Goal: Task Accomplishment & Management: Use online tool/utility

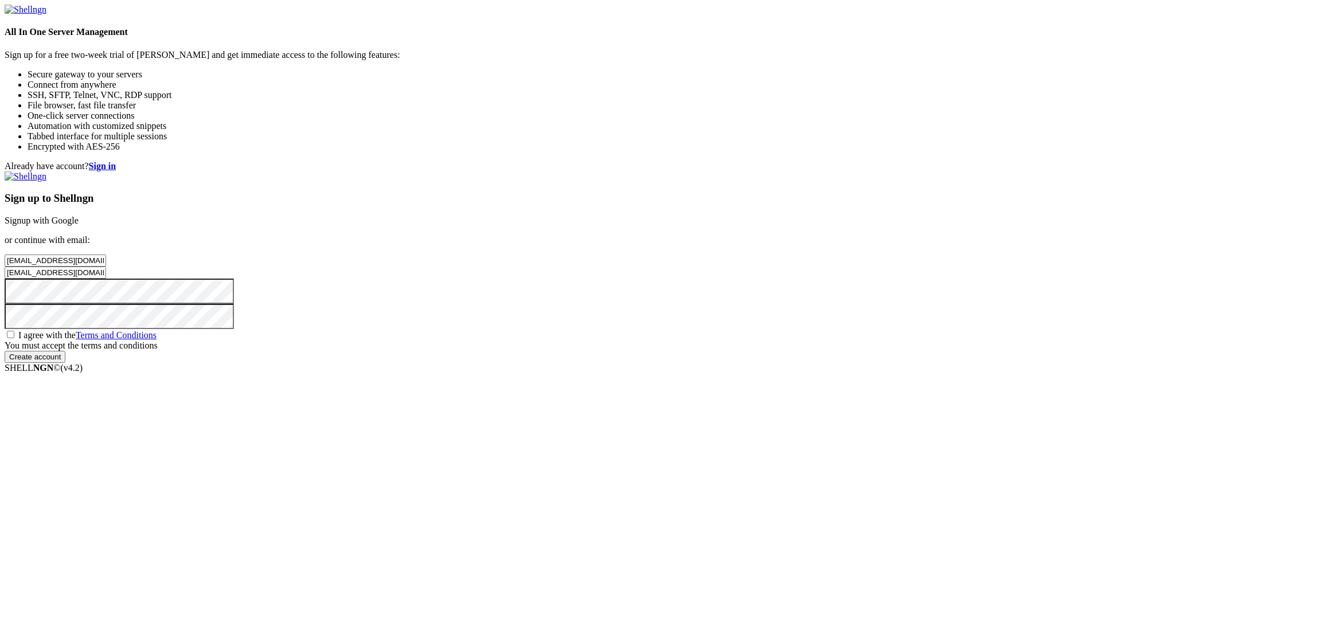
click at [157, 340] on span "I agree with the Terms and Conditions" at bounding box center [87, 335] width 138 height 10
click at [14, 338] on input "I agree with the Terms and Conditions" at bounding box center [10, 334] width 7 height 7
checkbox input "true"
drag, startPoint x: 818, startPoint y: 269, endPoint x: 891, endPoint y: 277, distance: 74.4
click at [106, 267] on input "[EMAIL_ADDRESS][DOMAIN_NAME]" at bounding box center [55, 261] width 101 height 12
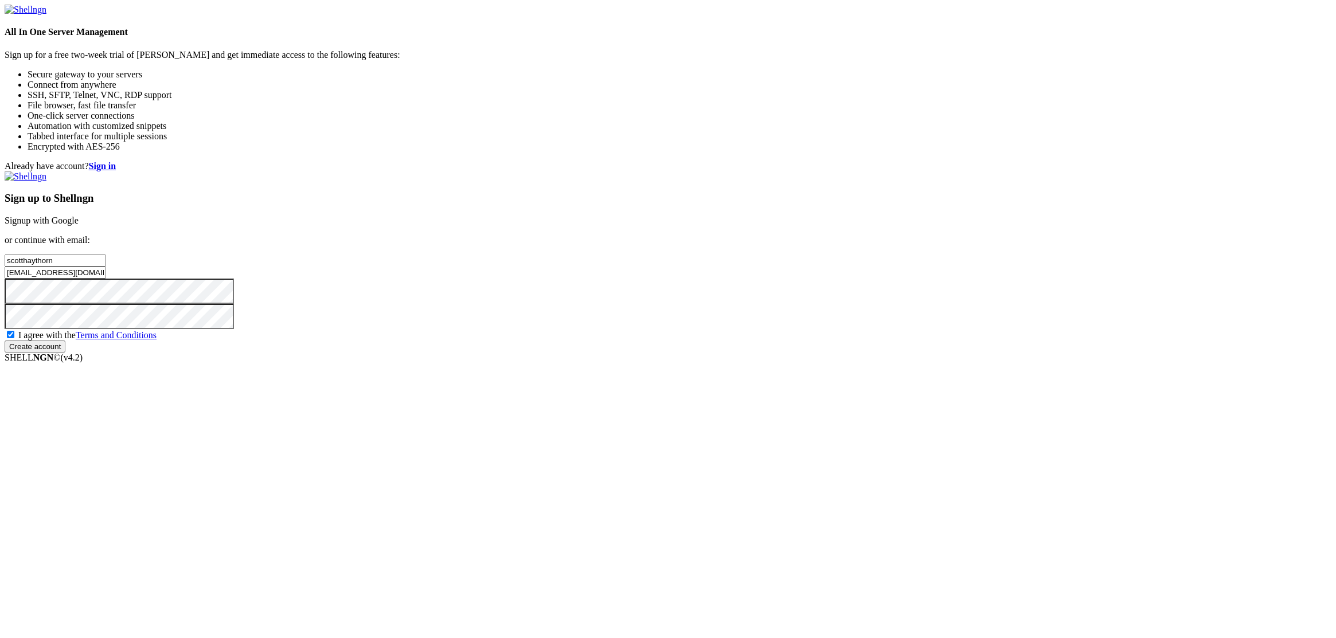
type input "scotthaythorn"
click at [65, 353] on input "Create account" at bounding box center [35, 347] width 61 height 12
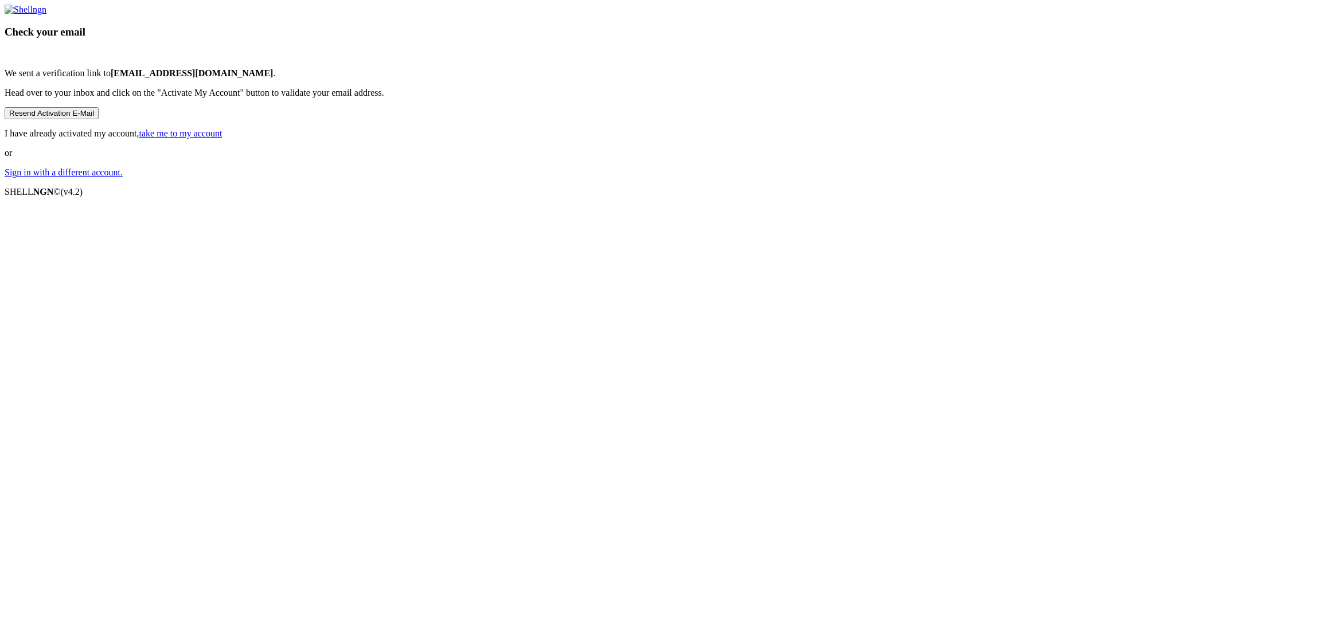
click at [222, 138] on link "take me to my account" at bounding box center [180, 133] width 83 height 10
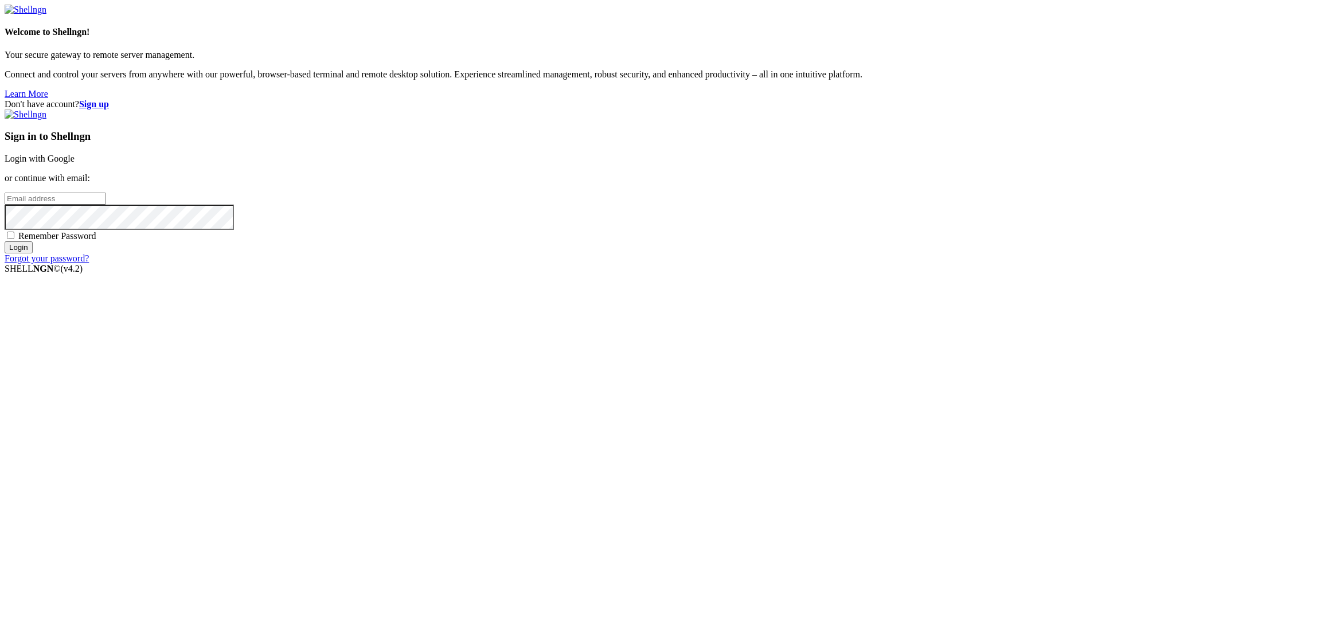
click at [106, 205] on input "email" at bounding box center [55, 199] width 101 height 12
paste input "[EMAIL_ADDRESS][DOMAIN_NAME]"
type input "[EMAIL_ADDRESS][DOMAIN_NAME]"
click at [96, 241] on span "Remember Password" at bounding box center [57, 236] width 78 height 10
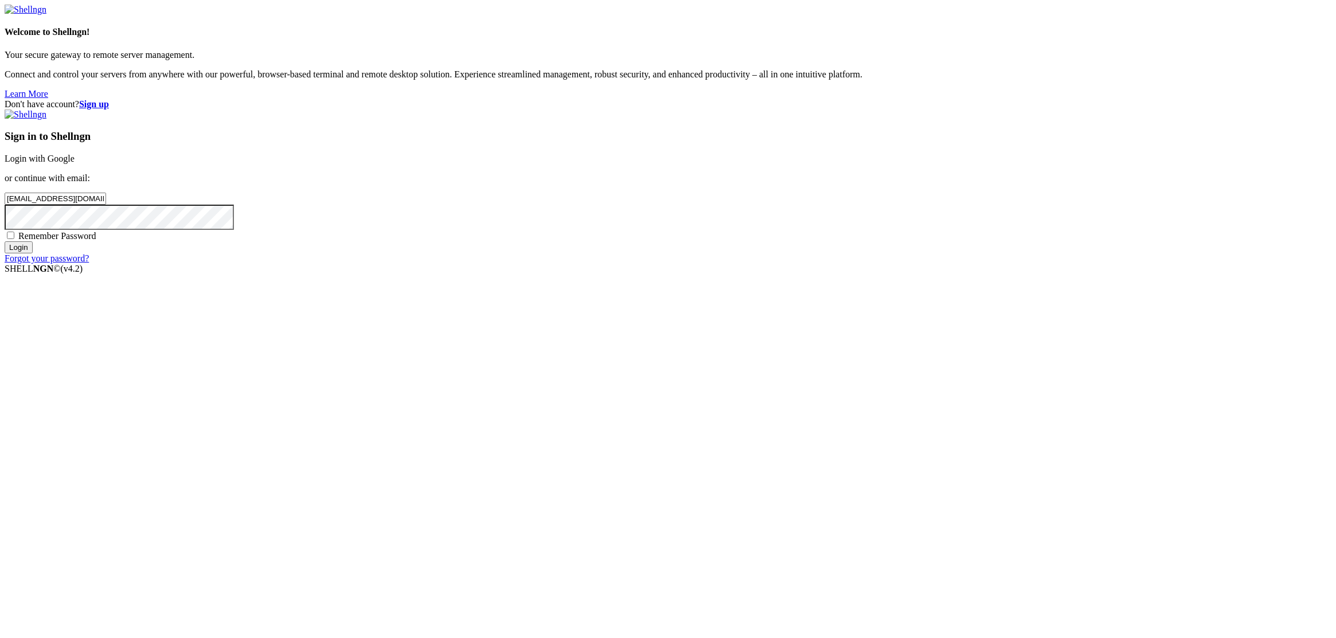
click at [14, 239] on input "Remember Password" at bounding box center [10, 235] width 7 height 7
checkbox input "true"
click at [5, 241] on input "Login" at bounding box center [19, 247] width 28 height 12
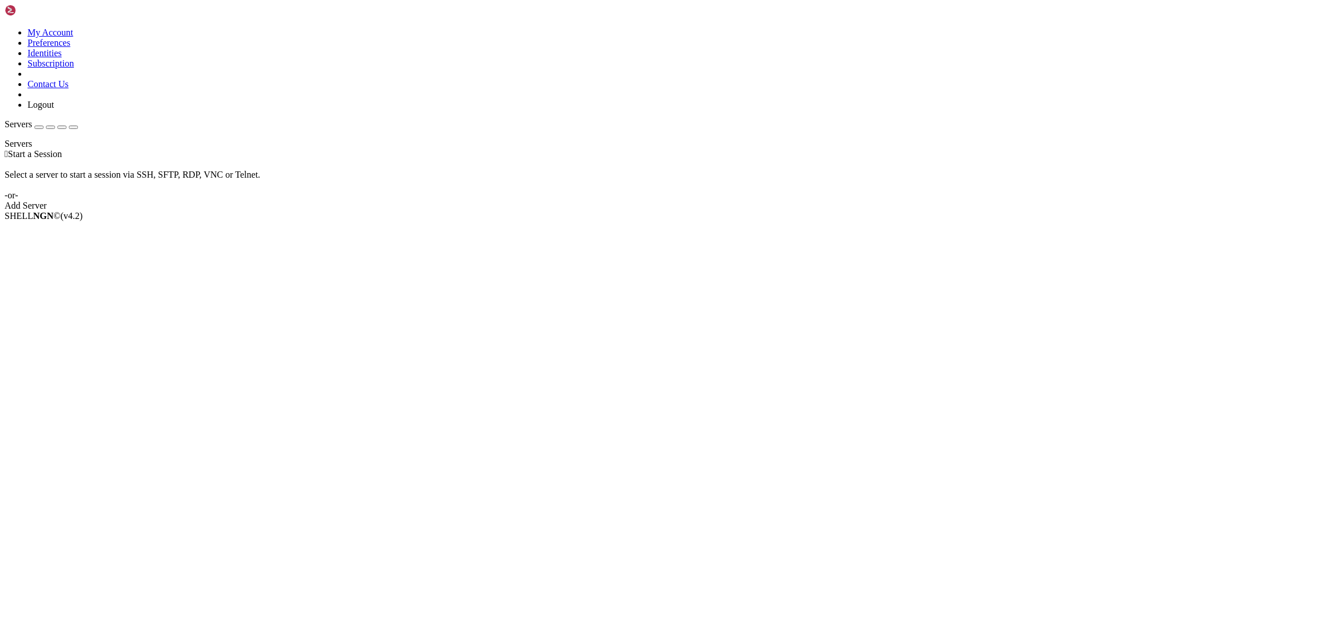
click at [752, 211] on link "Add Server" at bounding box center [668, 206] width 1327 height 10
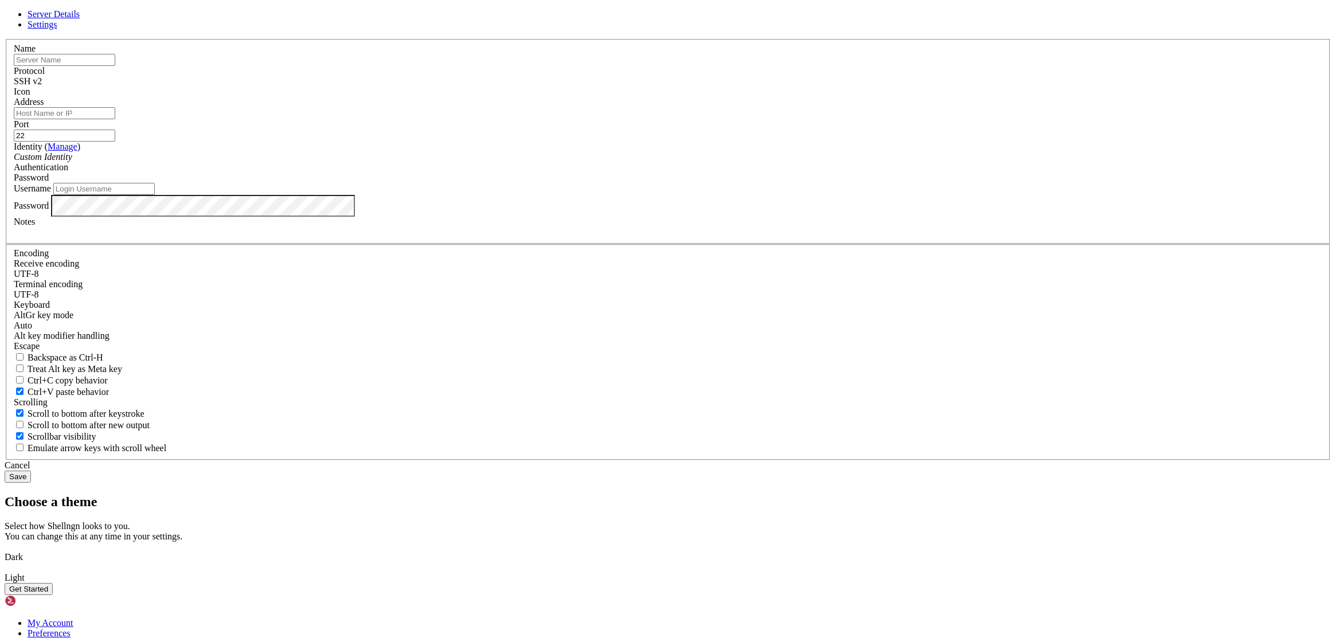
click at [53, 583] on button "Get Started" at bounding box center [29, 589] width 48 height 12
click at [115, 66] on input "text" at bounding box center [64, 60] width 101 height 12
paste input "[EMAIL_ADDRESS][DOMAIN_NAME]"
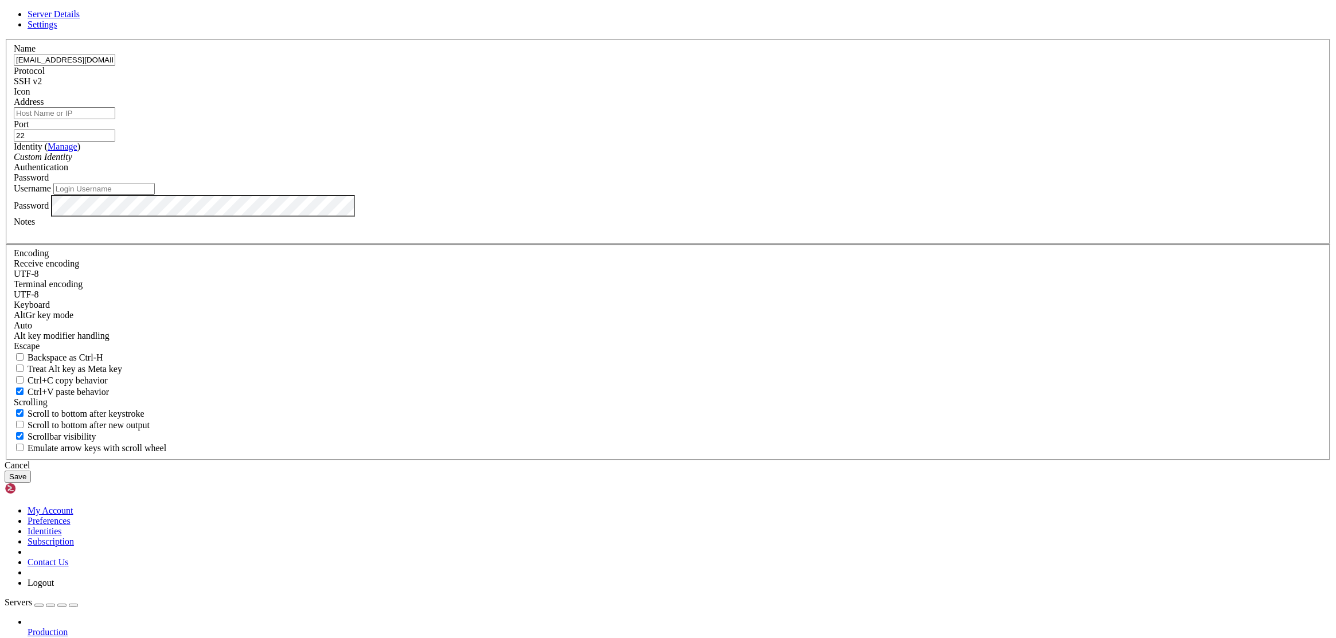
type input "[EMAIL_ADDRESS][DOMAIN_NAME]"
click at [115, 119] on input "Address" at bounding box center [64, 113] width 101 height 12
paste input "[TECHNICAL_ID]"
type input "[TECHNICAL_ID]"
click at [155, 195] on input "Username" at bounding box center [103, 189] width 101 height 12
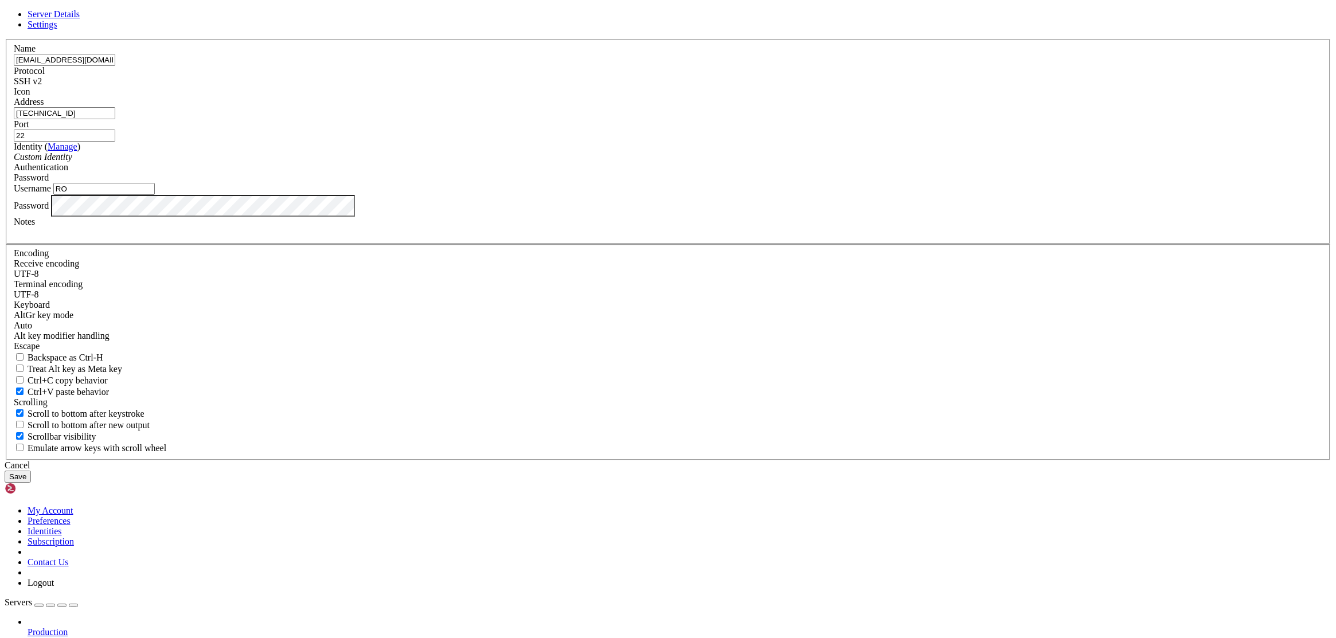
type input "R"
type input "root"
click at [31, 471] on button "Save" at bounding box center [18, 477] width 26 height 12
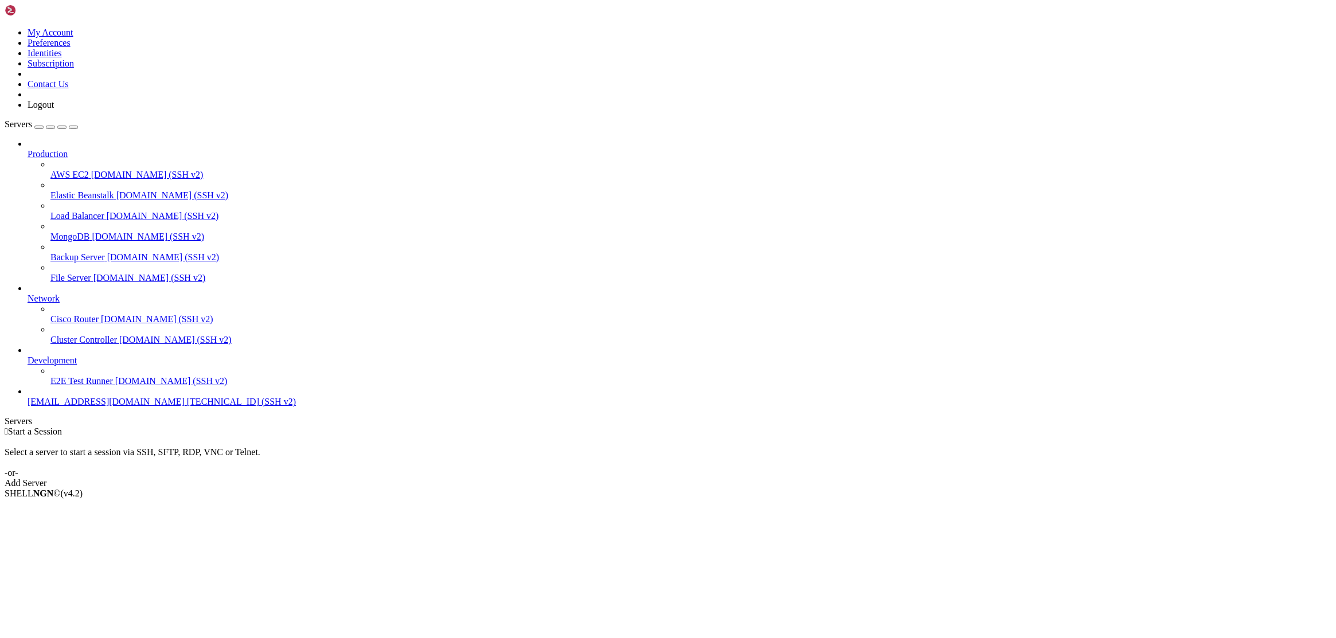
click at [187, 406] on span "[TECHNICAL_ID] (SSH v2)" at bounding box center [241, 402] width 109 height 10
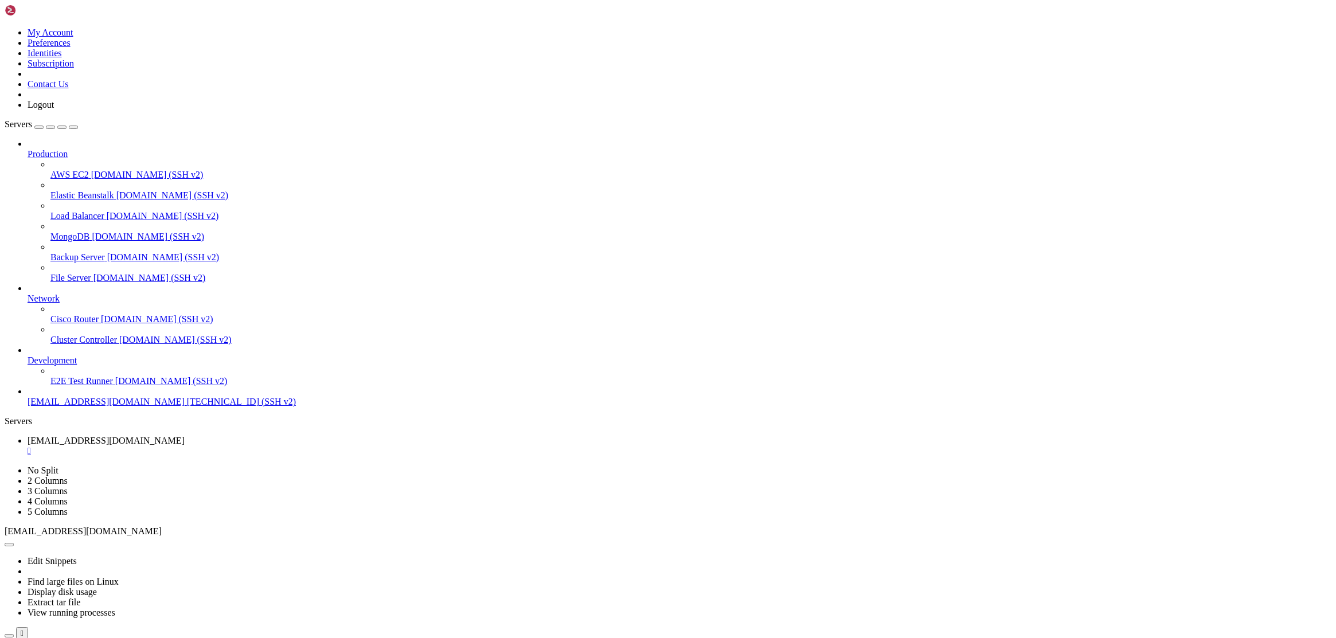
drag, startPoint x: 250, startPoint y: 840, endPoint x: 101, endPoint y: 785, distance: 158.6
drag, startPoint x: 15, startPoint y: 1116, endPoint x: 172, endPoint y: 1152, distance: 160.6
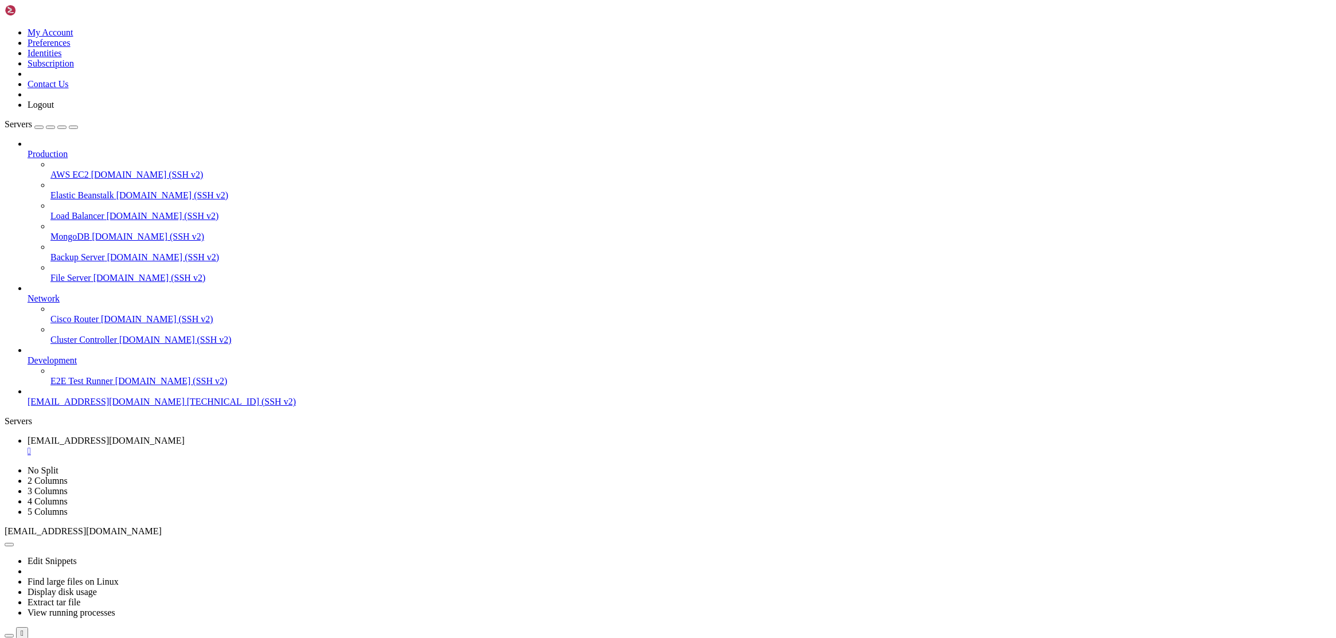
drag, startPoint x: 103, startPoint y: 1107, endPoint x: 169, endPoint y: 1104, distance: 65.4
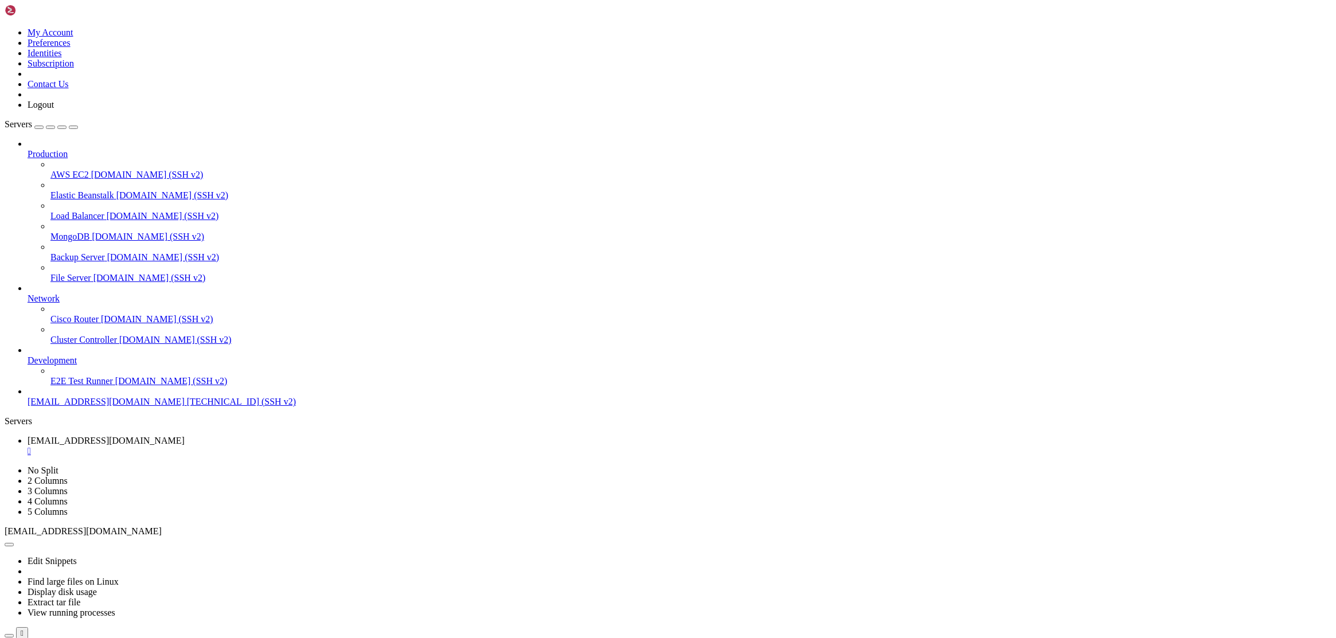
drag, startPoint x: 386, startPoint y: 1116, endPoint x: 101, endPoint y: 1116, distance: 284.9
drag, startPoint x: 269, startPoint y: 1125, endPoint x: 103, endPoint y: 1125, distance: 166.3
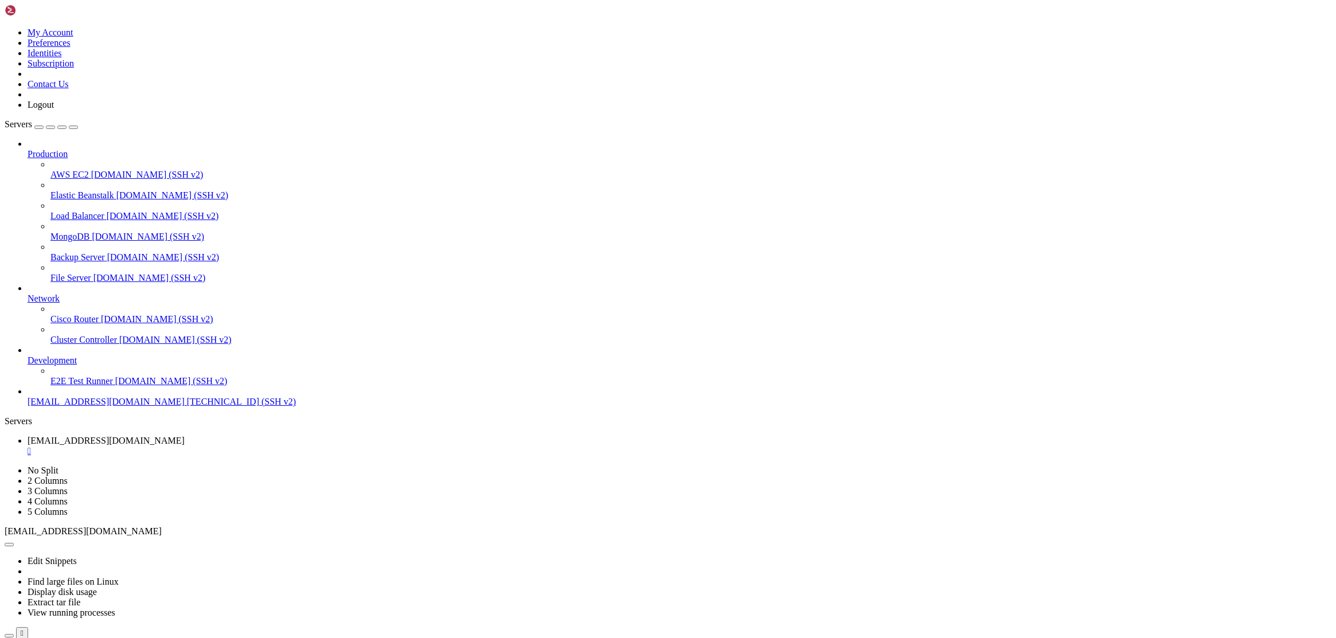
drag, startPoint x: 104, startPoint y: 1124, endPoint x: 65, endPoint y: 1127, distance: 39.1
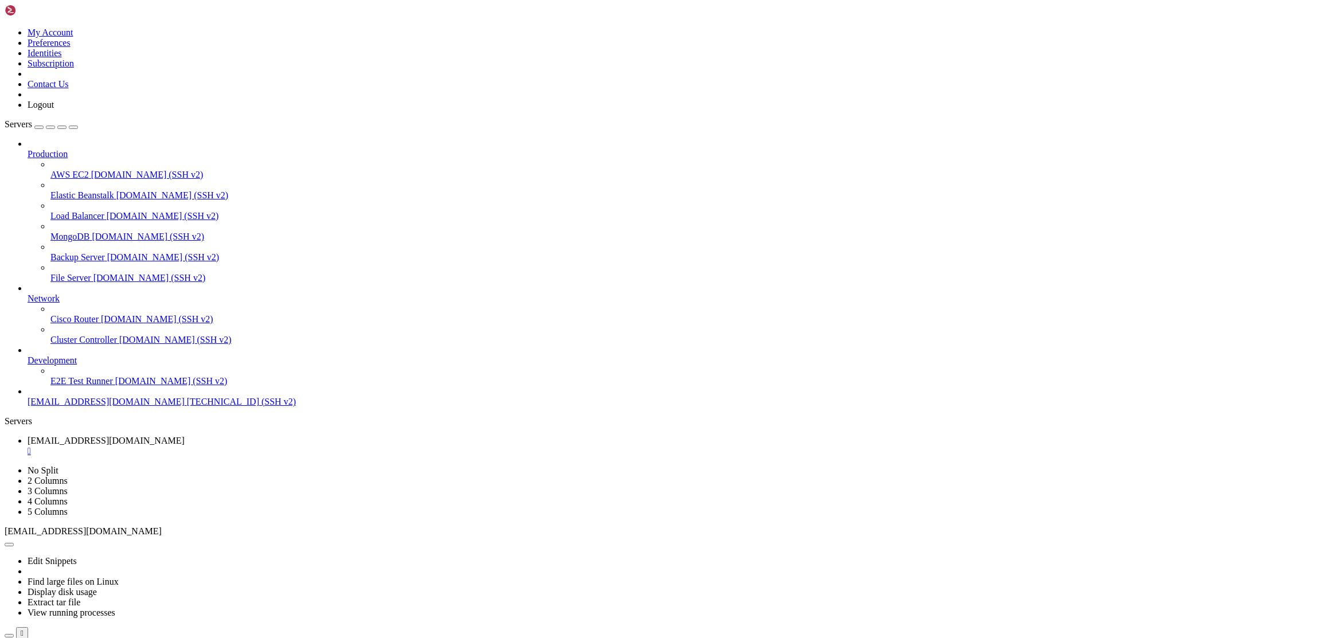
scroll to position [12007, 0]
drag, startPoint x: 110, startPoint y: 1125, endPoint x: 101, endPoint y: 1126, distance: 8.7
drag, startPoint x: 100, startPoint y: 1125, endPoint x: 68, endPoint y: 1126, distance: 32.7
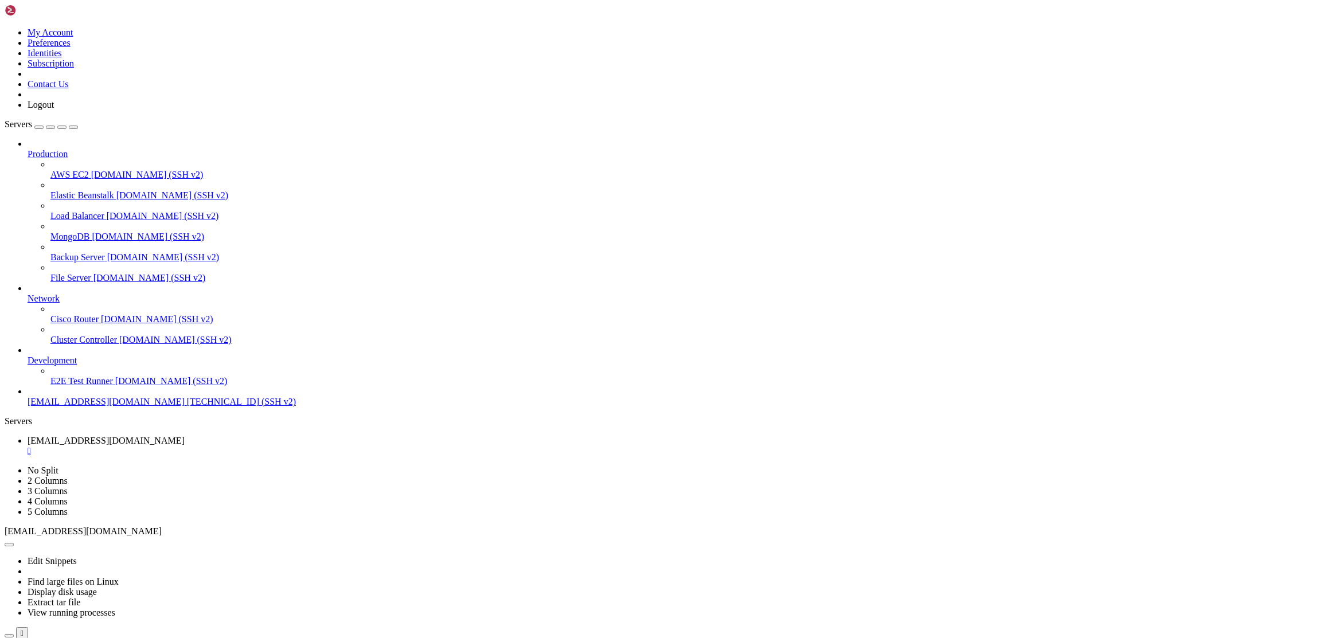
scroll to position [12017, 0]
drag, startPoint x: 100, startPoint y: 1107, endPoint x: 64, endPoint y: 1109, distance: 36.2
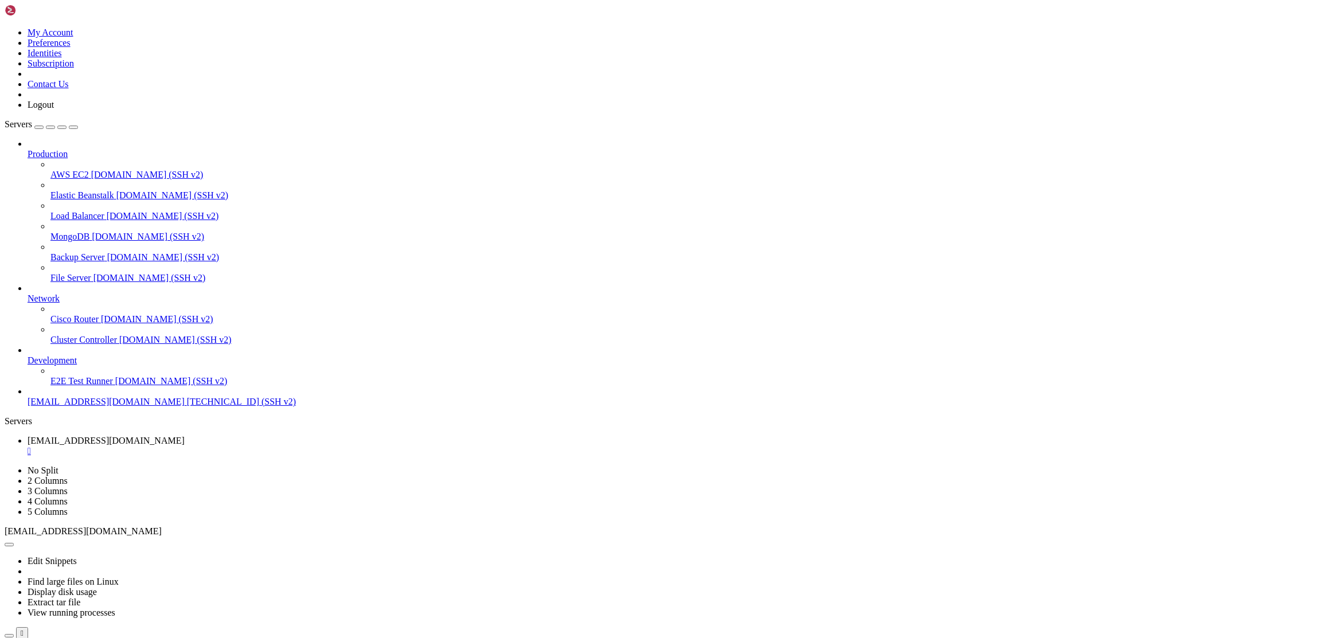
drag, startPoint x: 114, startPoint y: 1110, endPoint x: 107, endPoint y: 1110, distance: 6.9
drag, startPoint x: 103, startPoint y: 1106, endPoint x: 67, endPoint y: 1108, distance: 36.2
